Goal: Task Accomplishment & Management: Manage account settings

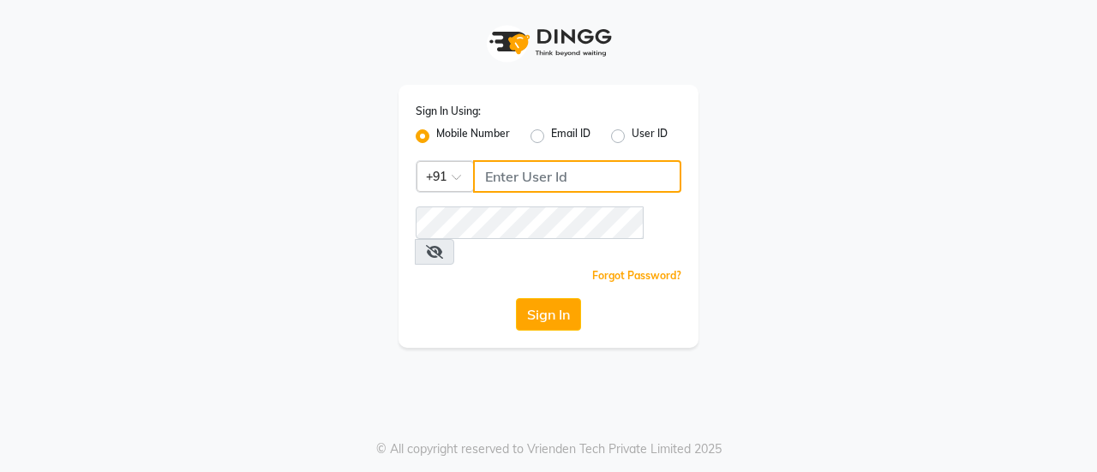
click at [512, 172] on input "Username" at bounding box center [577, 176] width 208 height 33
type input "8826122665"
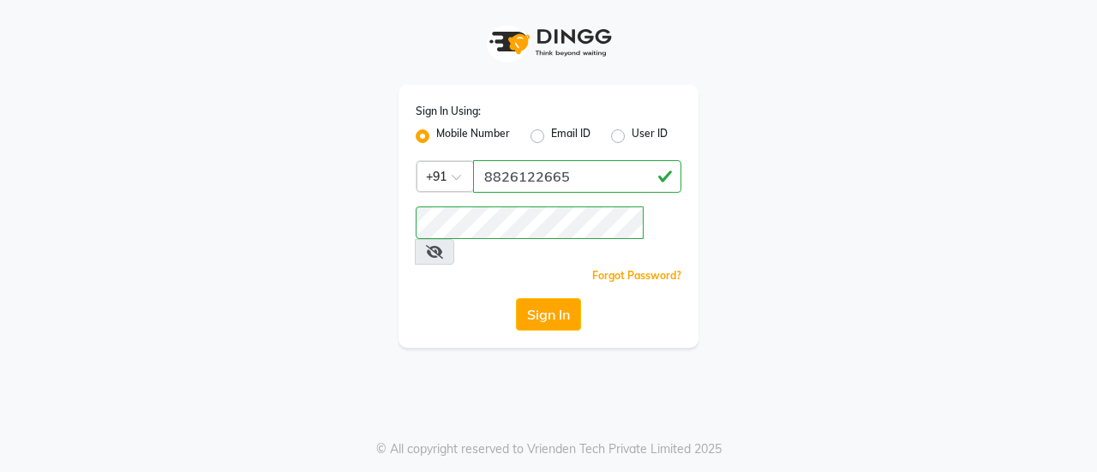
click at [531, 326] on div "Sign In Using: Mobile Number Email ID User ID Country Code × [PHONE_NUMBER] Rem…" at bounding box center [548, 236] width 1097 height 472
click at [554, 298] on button "Sign In" at bounding box center [548, 314] width 65 height 33
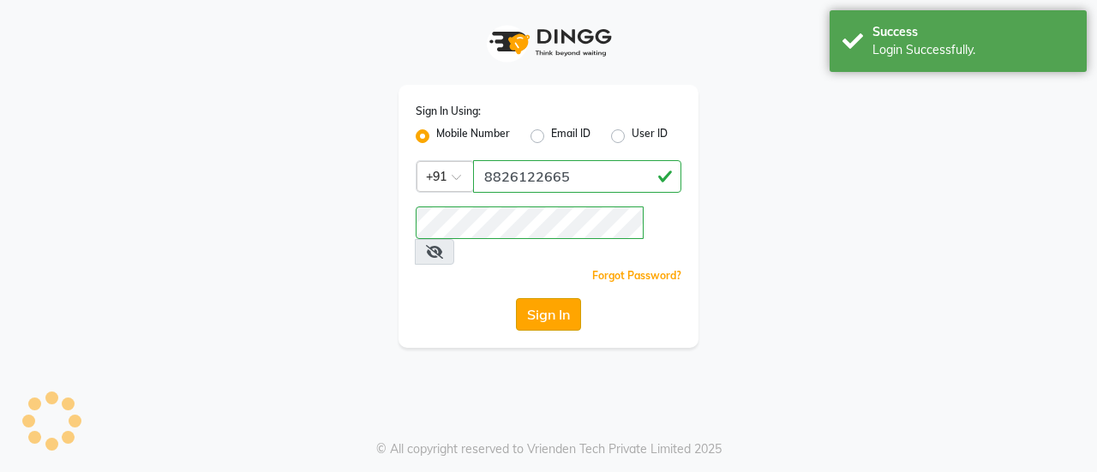
click at [553, 298] on button "Sign In" at bounding box center [548, 314] width 65 height 33
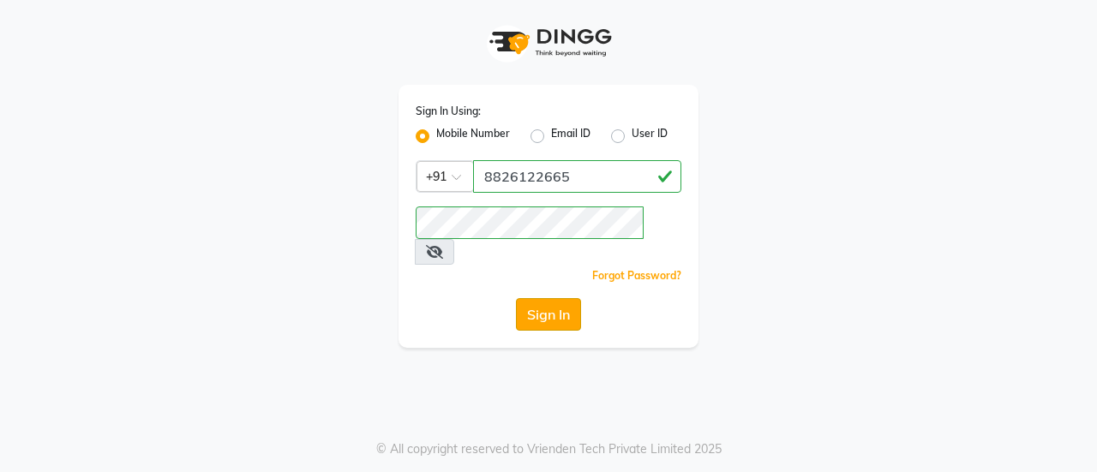
click at [543, 298] on button "Sign In" at bounding box center [548, 314] width 65 height 33
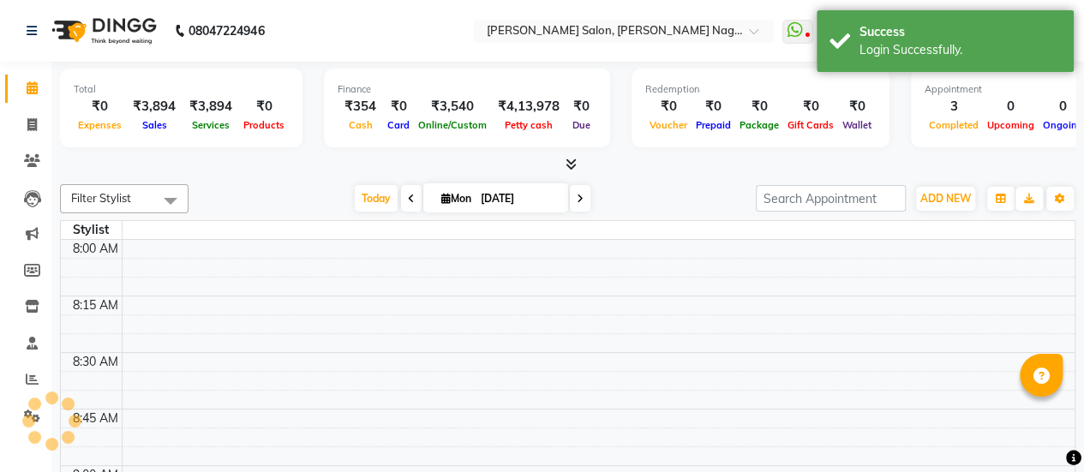
select select "en"
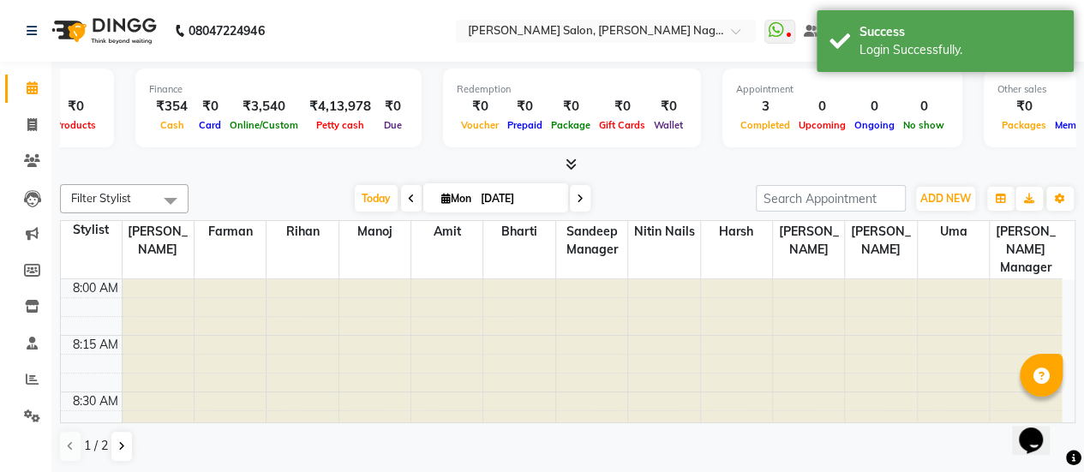
scroll to position [0, 398]
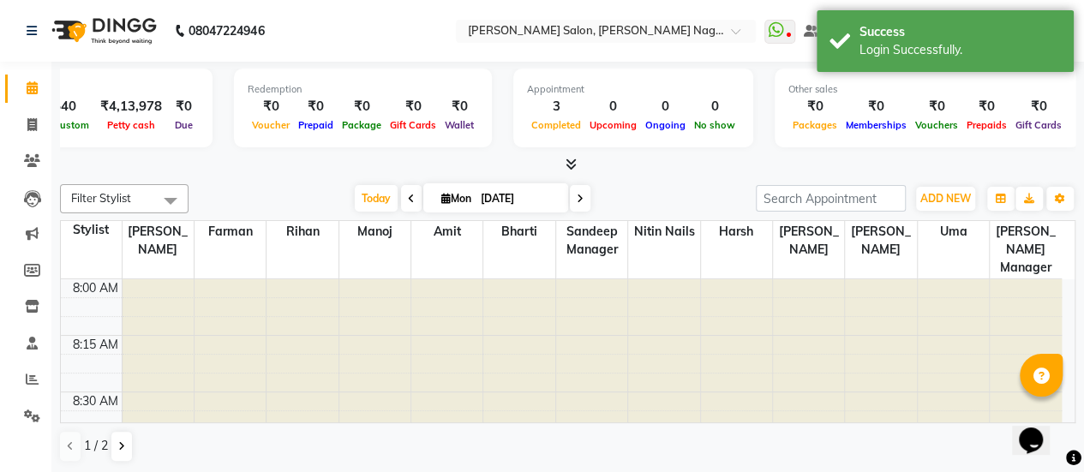
drag, startPoint x: 177, startPoint y: 101, endPoint x: 1096, endPoint y: 104, distance: 918.6
click at [1084, 104] on html "08047224946 Select Location × [PERSON_NAME] Salon, [PERSON_NAME][GEOGRAPHIC_DAT…" at bounding box center [542, 236] width 1084 height 472
click at [492, 153] on div "Total ₹0 Expenses ₹3,894 Sales ₹3,894 Services ₹0 Products Finance ₹354 Cash ₹0…" at bounding box center [567, 118] width 1015 height 112
